Goal: Task Accomplishment & Management: Manage account settings

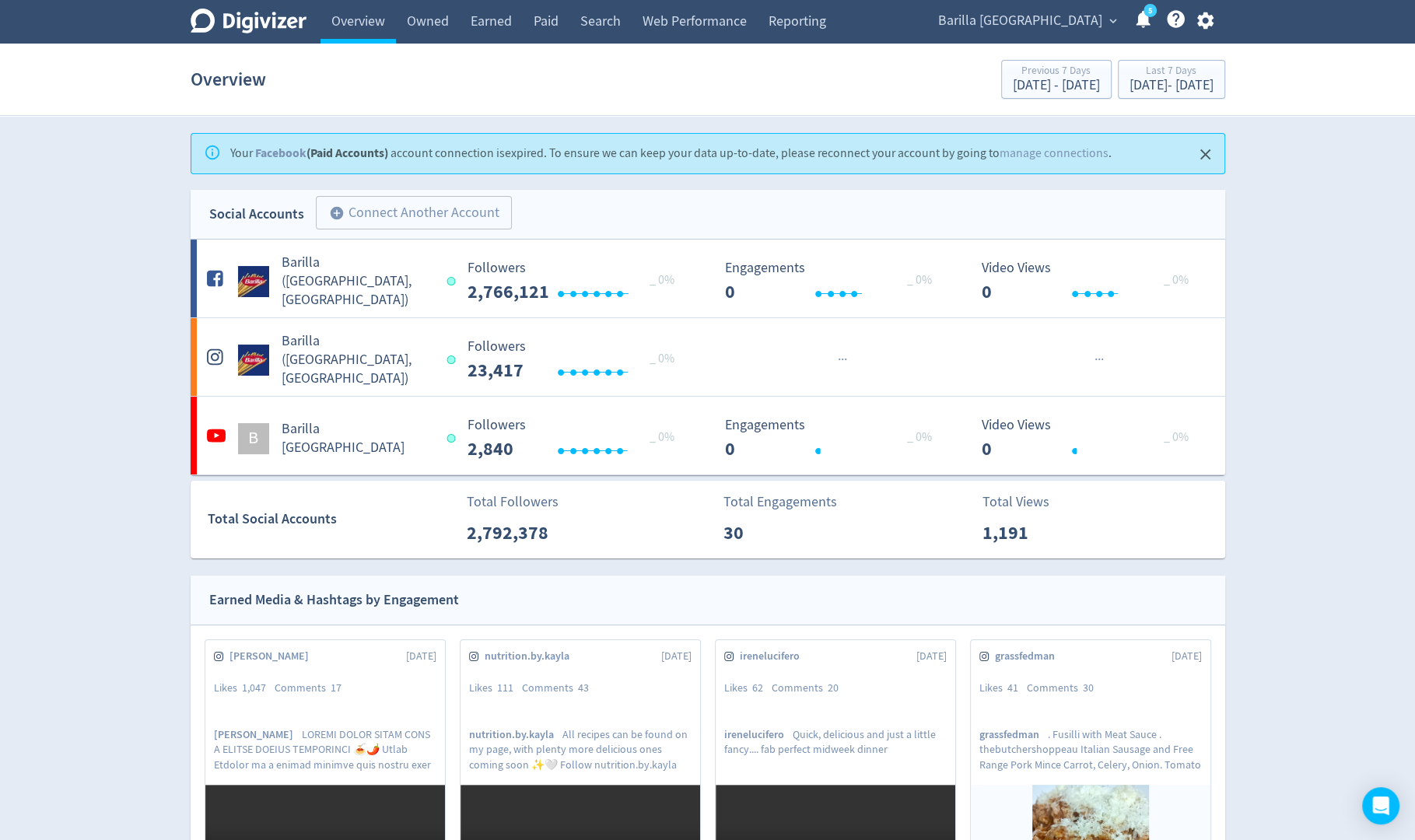
click at [1204, 23] on icon "button" at bounding box center [1204, 20] width 21 height 21
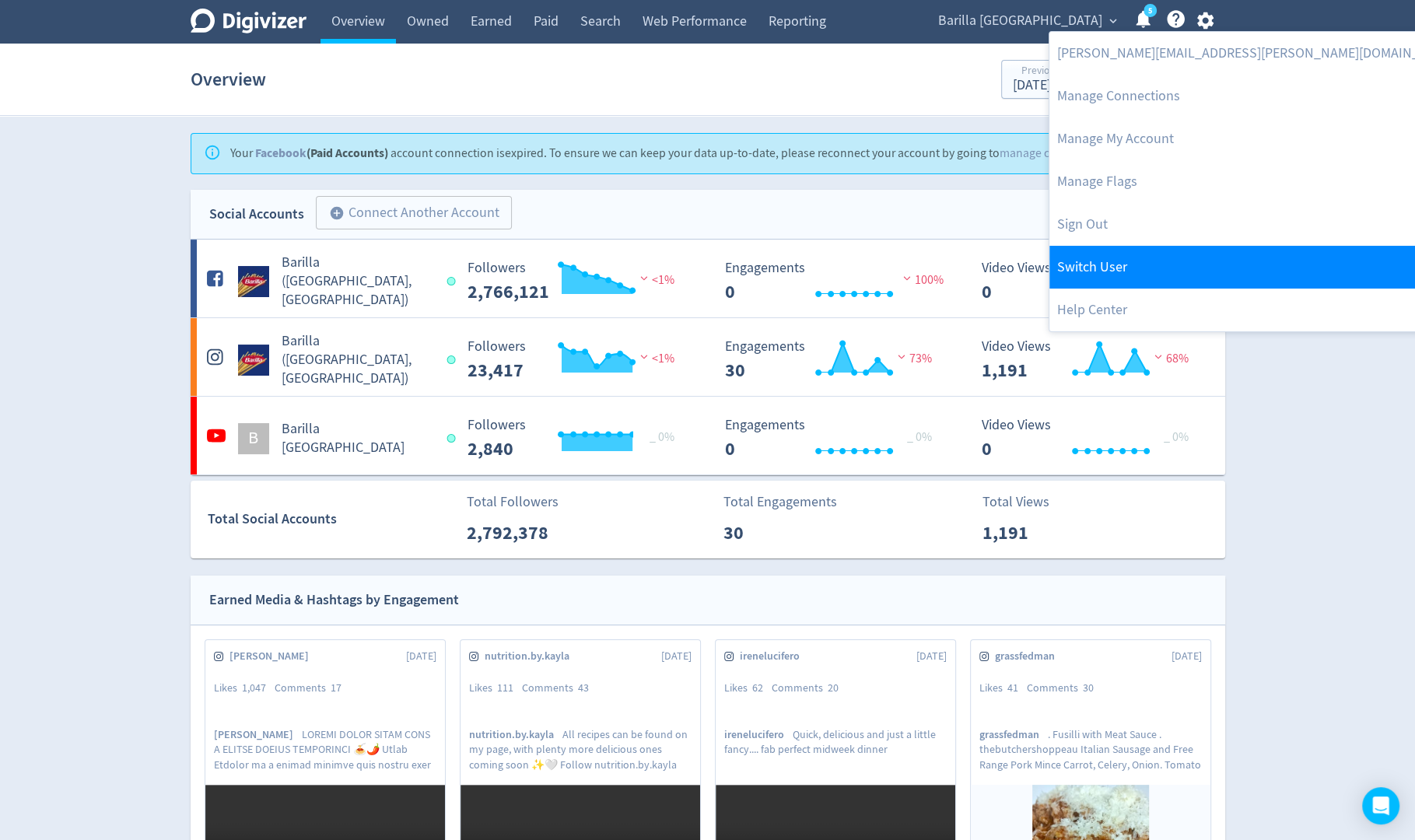
click at [1112, 252] on link "Switch User" at bounding box center [1256, 267] width 415 height 43
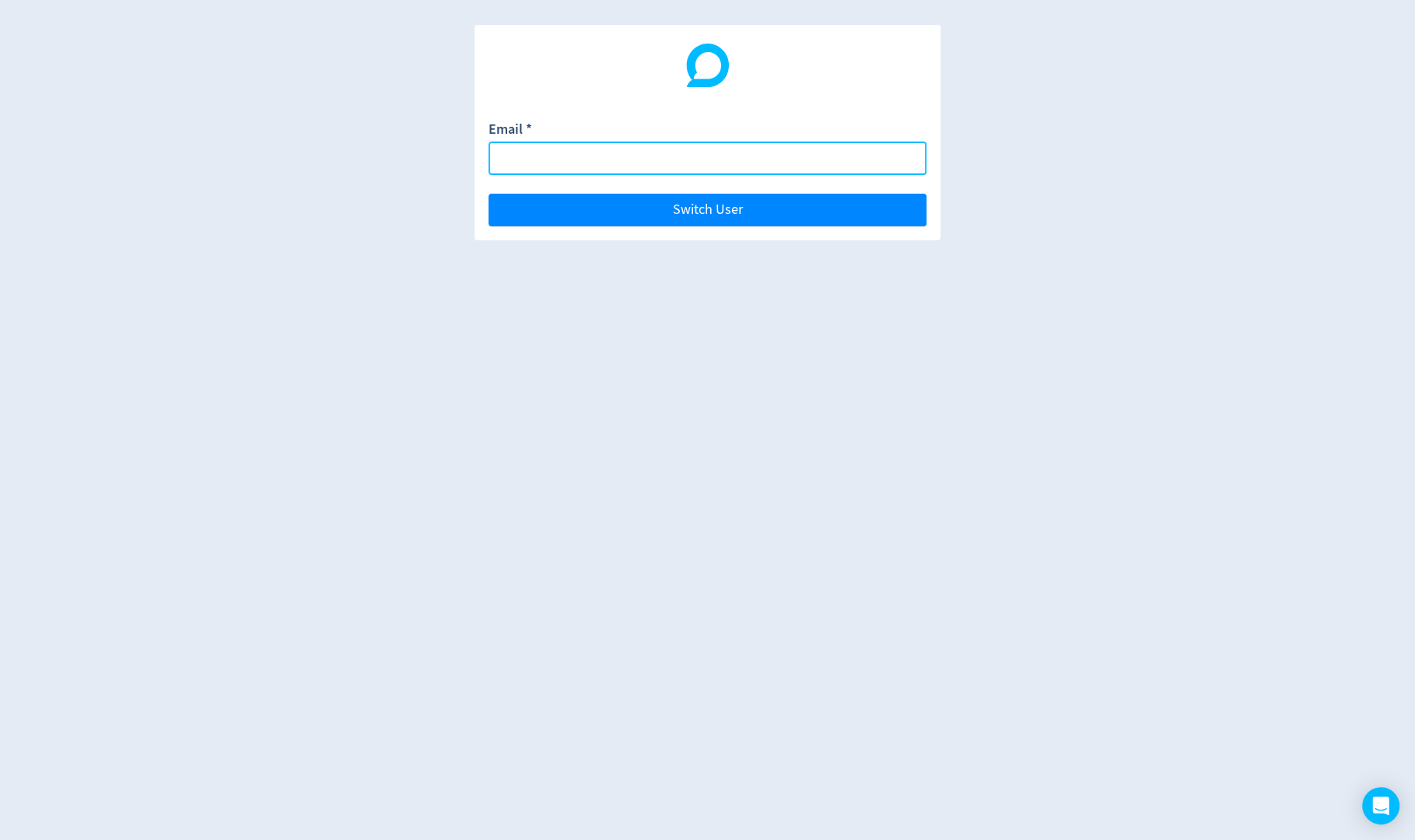
click at [846, 161] on input "Email *" at bounding box center [707, 159] width 438 height 33
paste input "[EMAIL_ADDRESS][DOMAIN_NAME]"
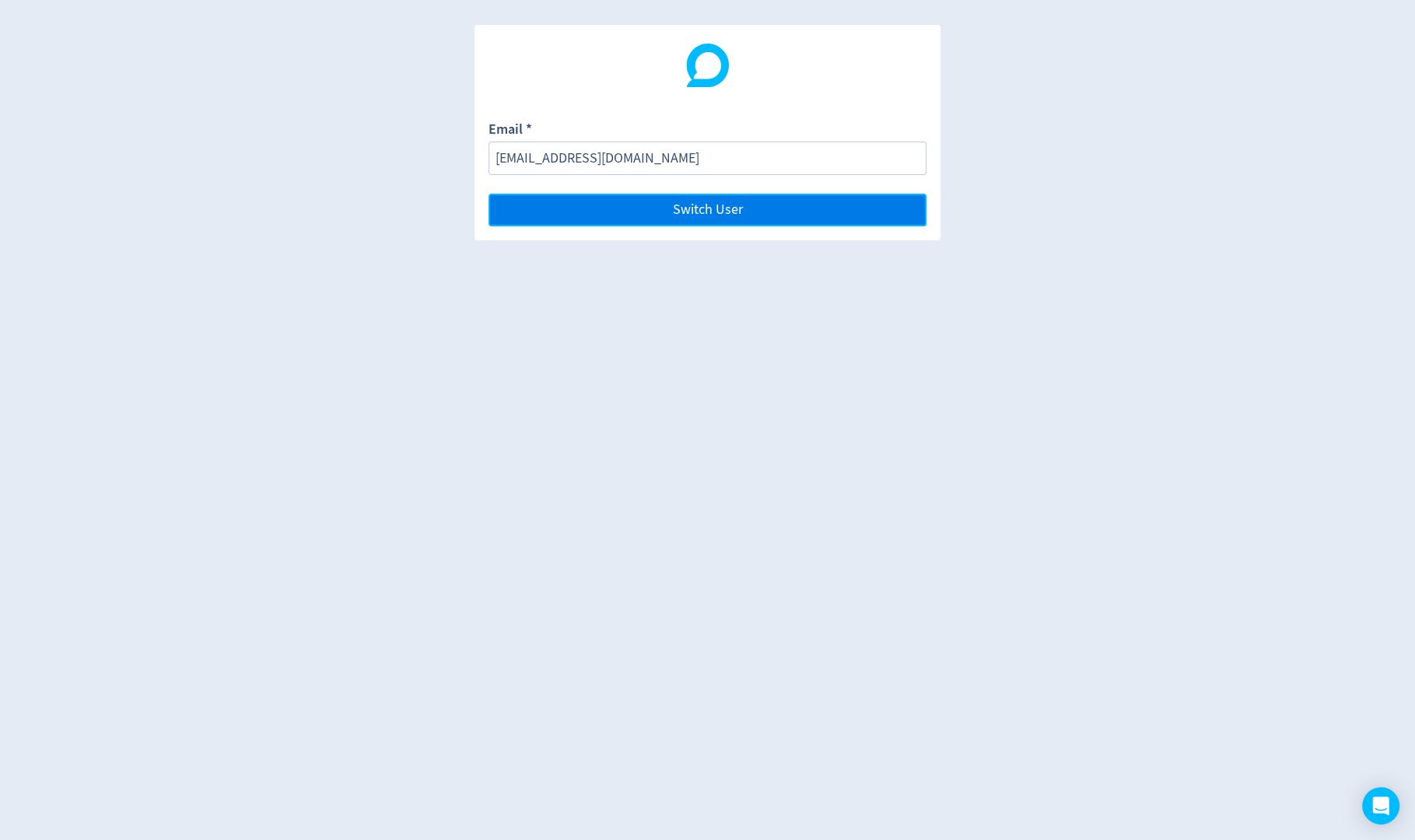
click at [850, 214] on button "Switch User" at bounding box center [707, 210] width 438 height 32
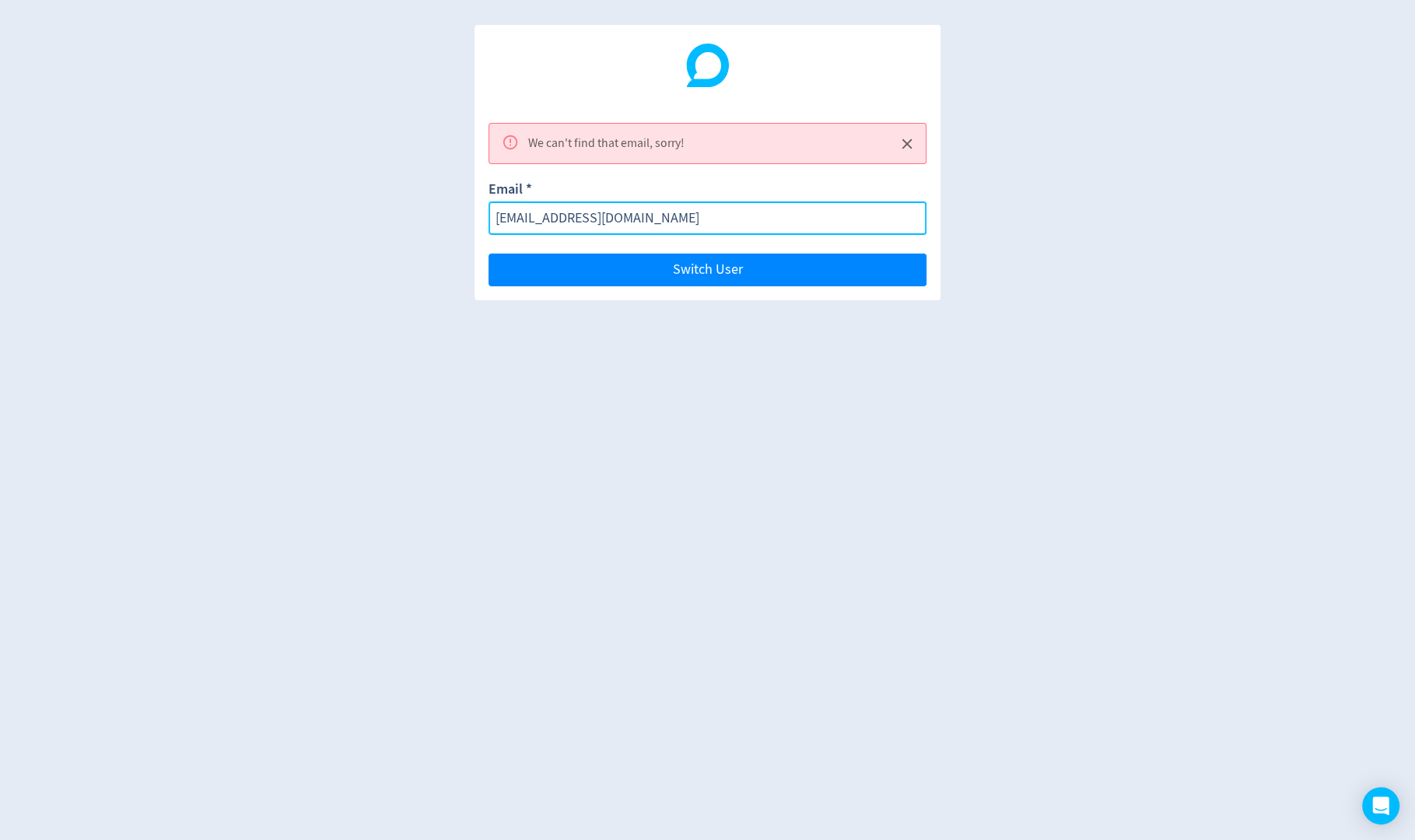
click at [849, 232] on input "[EMAIL_ADDRESS][DOMAIN_NAME]" at bounding box center [707, 218] width 438 height 33
click at [674, 221] on input "[EMAIL_ADDRESS][DOMAIN_NAME]" at bounding box center [707, 218] width 438 height 33
paste input "[EMAIL_ADDRESS][DOMAIN_NAME]"
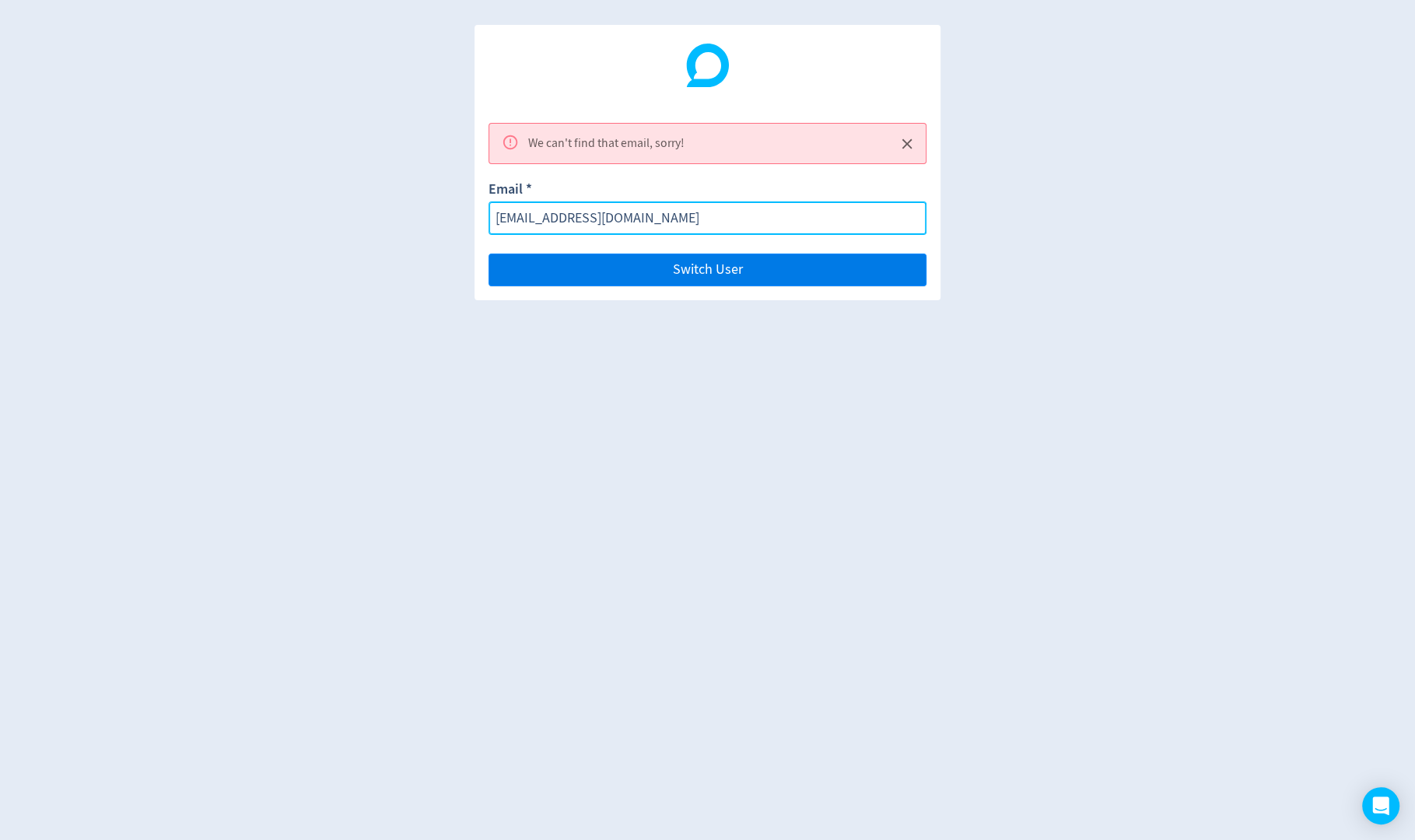
type input "[EMAIL_ADDRESS][DOMAIN_NAME]"
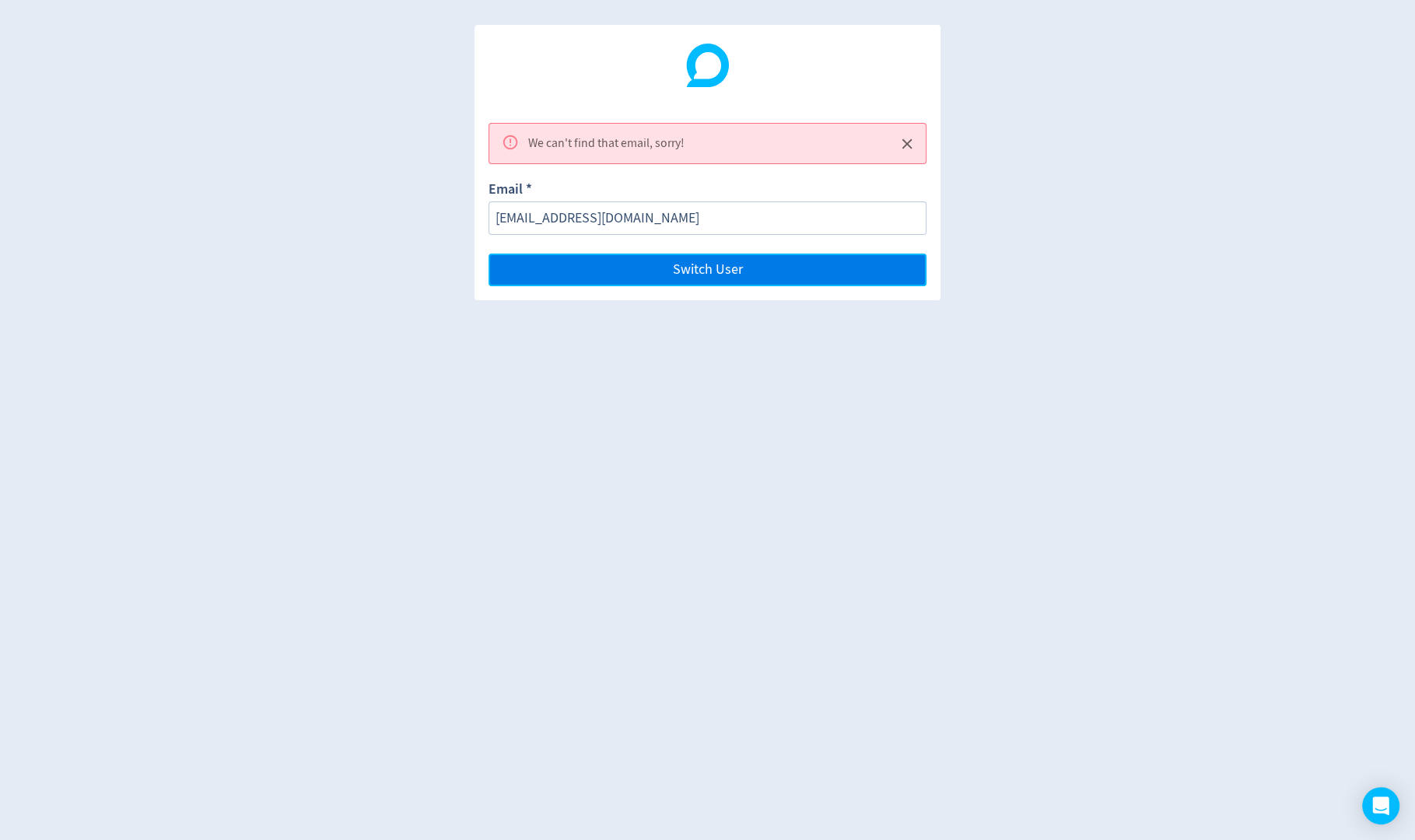
click at [680, 257] on button "Switch User" at bounding box center [707, 269] width 438 height 32
